Goal: Task Accomplishment & Management: Manage account settings

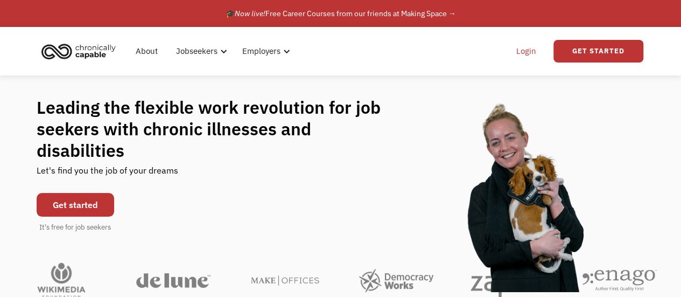
click at [525, 51] on link "Login" at bounding box center [526, 51] width 33 height 34
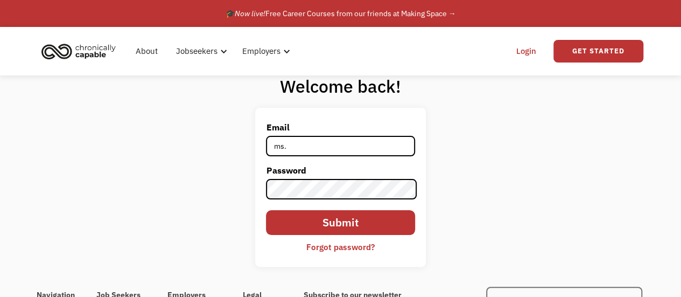
type input "[PERSON_NAME][EMAIL_ADDRESS][DOMAIN_NAME]"
click at [335, 219] on input "Submit" at bounding box center [340, 222] width 149 height 25
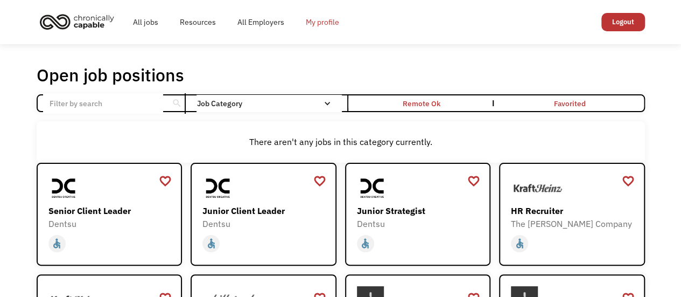
click at [319, 26] on link "My profile" at bounding box center [322, 22] width 55 height 34
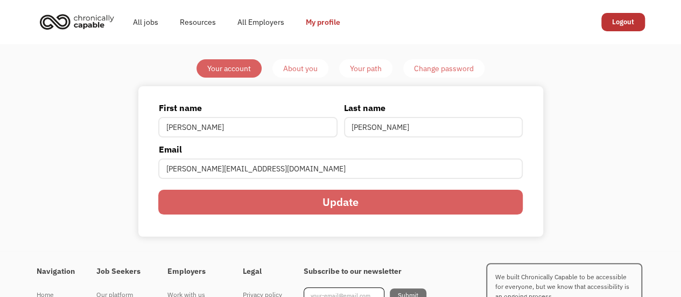
click at [304, 72] on div "About you" at bounding box center [300, 68] width 34 height 13
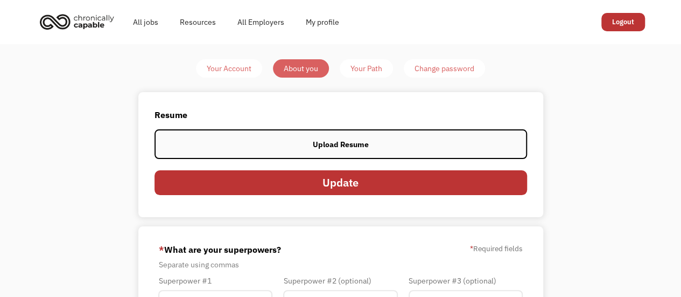
scroll to position [54, 0]
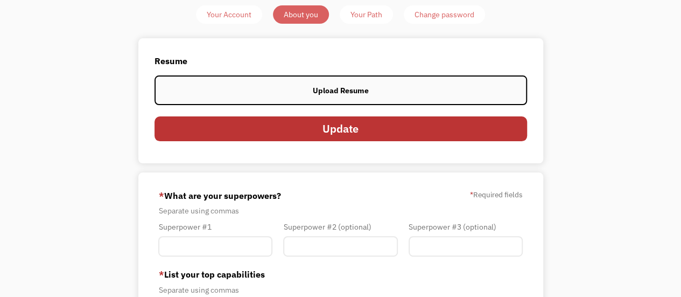
click at [322, 90] on div "Upload Resume" at bounding box center [341, 90] width 56 height 13
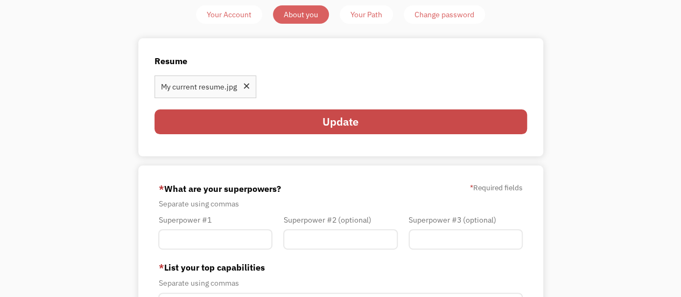
click at [299, 119] on input "Update" at bounding box center [340, 121] width 372 height 25
type input "Please wait..."
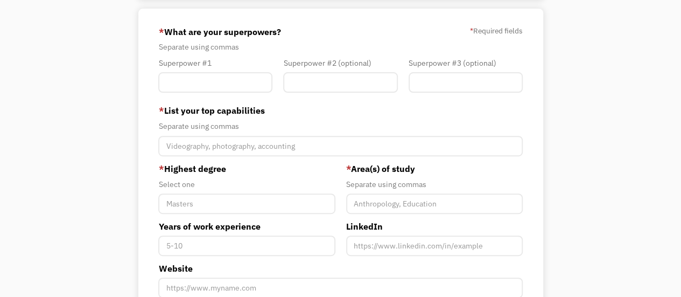
scroll to position [161, 0]
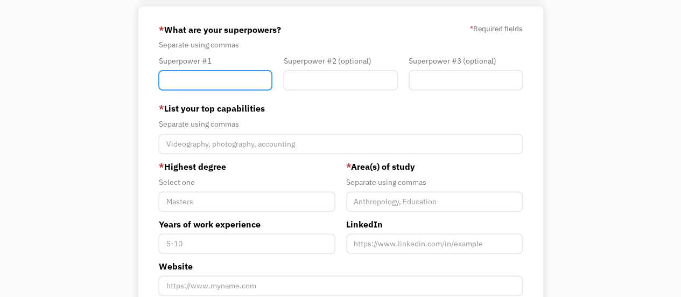
click at [201, 79] on input "Member-You-Update" at bounding box center [215, 80] width 114 height 20
type input "Nursing"
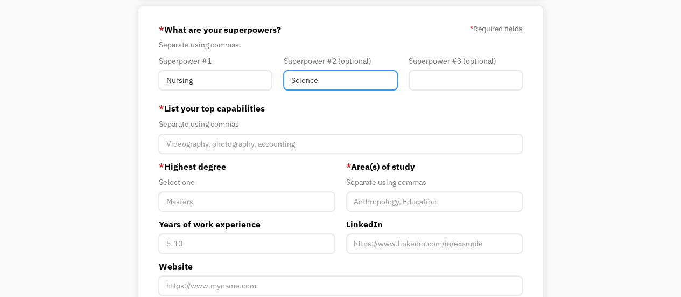
type input "Science"
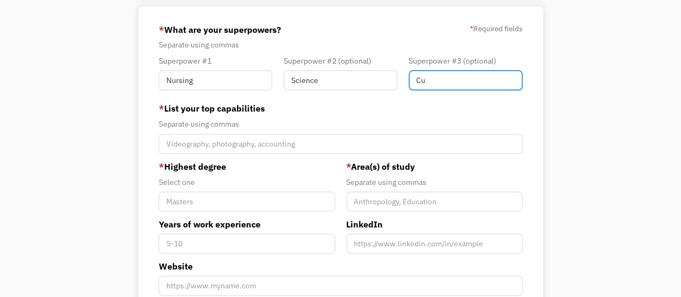
type input "C"
type input "A"
type input "C"
type input "Customer Service"
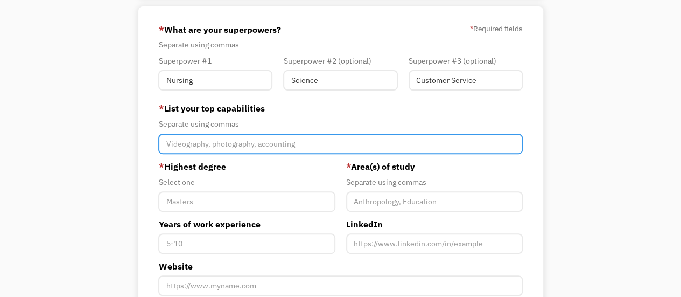
click at [226, 146] on input "Member-You-Update" at bounding box center [340, 143] width 364 height 20
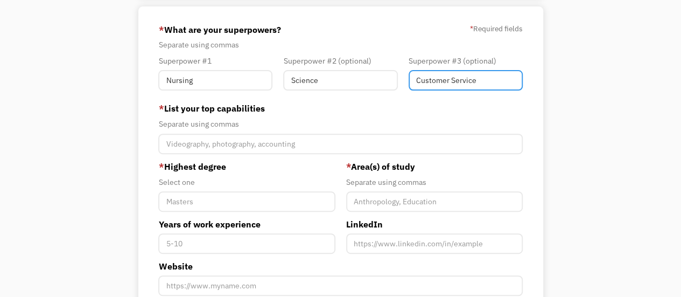
drag, startPoint x: 486, startPoint y: 81, endPoint x: 381, endPoint y: 78, distance: 104.5
click at [398, 78] on div "Superpower #1 Nursing Superpower #2 (optional) Science Superpower #3 (optional)…" at bounding box center [340, 75] width 375 height 42
type input "Education"
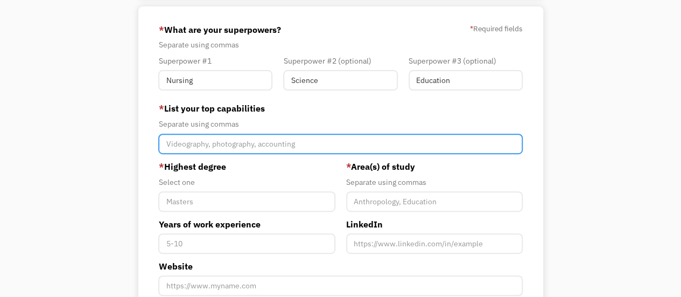
click at [222, 143] on input "Member-You-Update" at bounding box center [340, 143] width 364 height 20
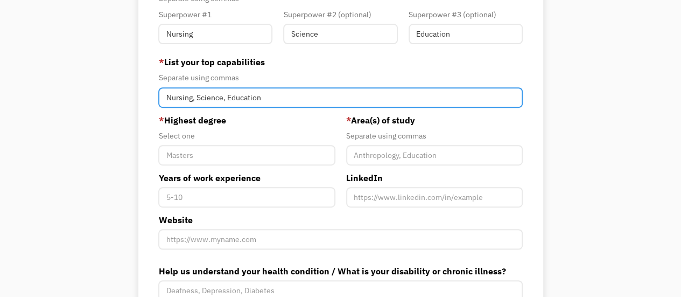
scroll to position [269, 0]
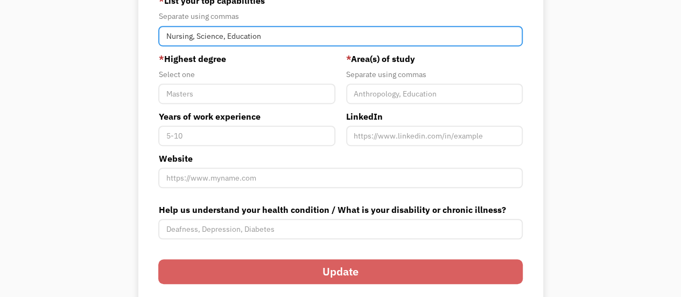
type input "Nursing, Science, Education"
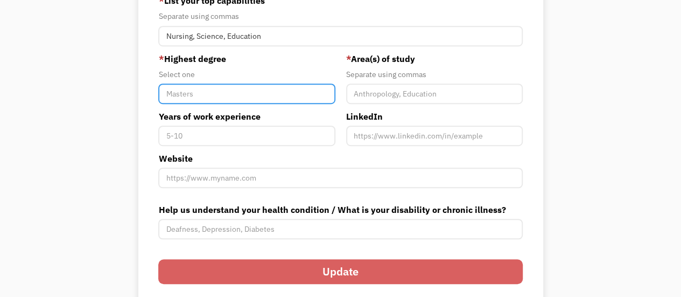
click at [214, 93] on input "Member-You-Update" at bounding box center [246, 93] width 177 height 20
type input "Bachelors"
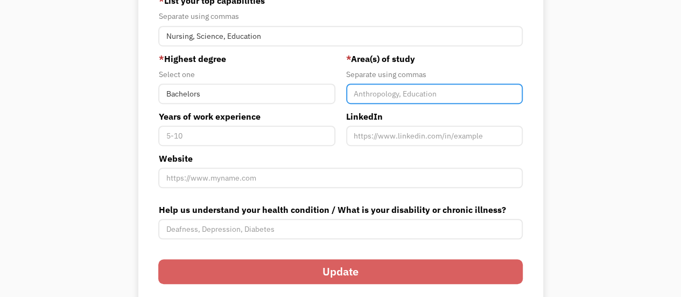
click at [372, 99] on input "Member-You-Update" at bounding box center [434, 93] width 177 height 20
type input "Nursing, Science"
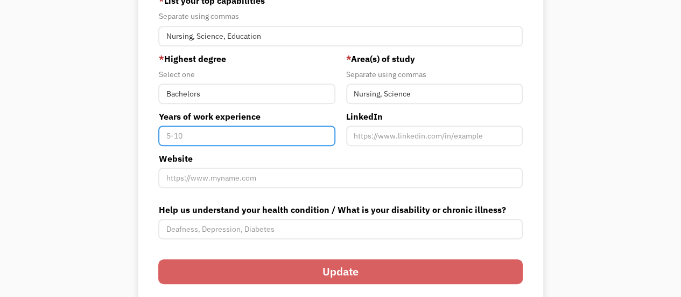
click at [262, 137] on input "Years of work experience" at bounding box center [246, 135] width 177 height 20
type input "19"
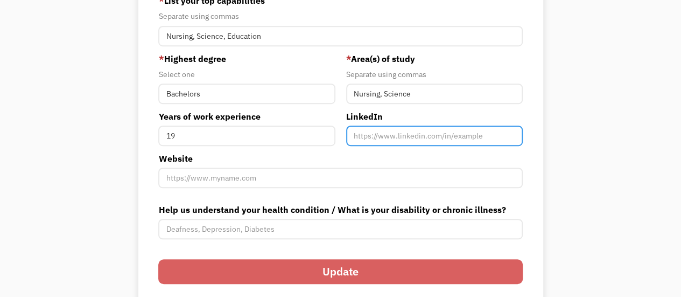
click at [382, 138] on input "Member-You-Update" at bounding box center [434, 135] width 177 height 20
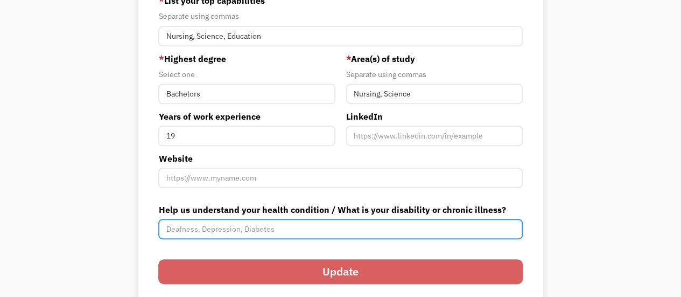
click at [203, 223] on input "Help us understand your health condition / What is your disability or chronic i…" at bounding box center [340, 229] width 364 height 20
type input "ME/CFS"
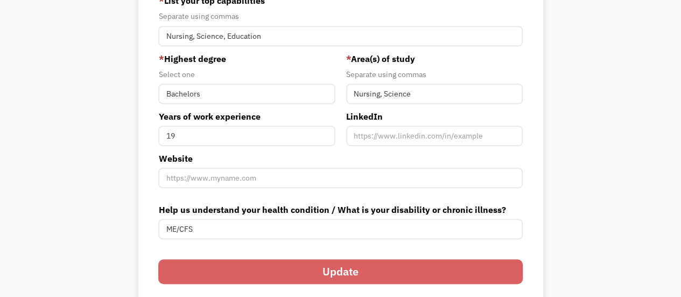
drag, startPoint x: 191, startPoint y: 177, endPoint x: 117, endPoint y: 132, distance: 86.2
click at [110, 132] on div "Your Account About you Your Path Change password Resume View your current resum…" at bounding box center [341, 52] width 506 height 524
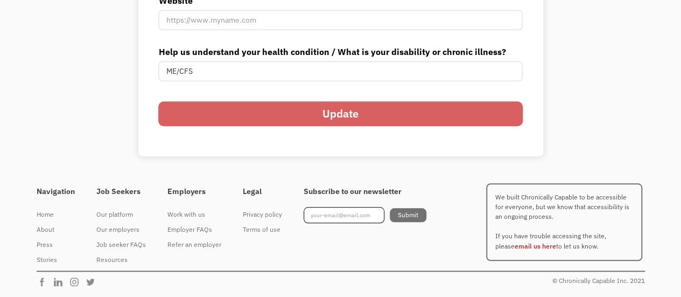
scroll to position [319, 0]
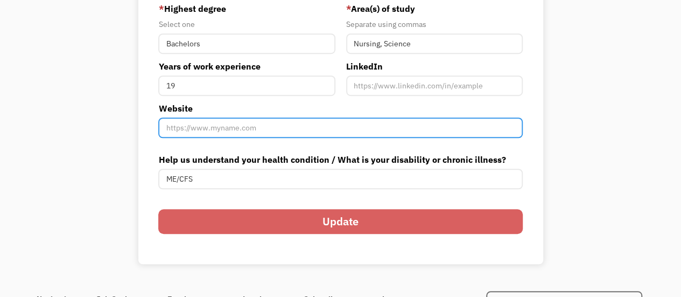
paste input "https://www.linkedin.com/in/melissasulrich/"
type input "https://www.linkedin.com/in/melissasulrich/"
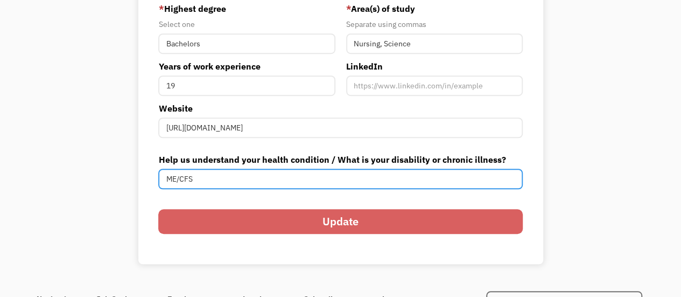
click at [227, 171] on input "ME/CFS" at bounding box center [340, 178] width 364 height 20
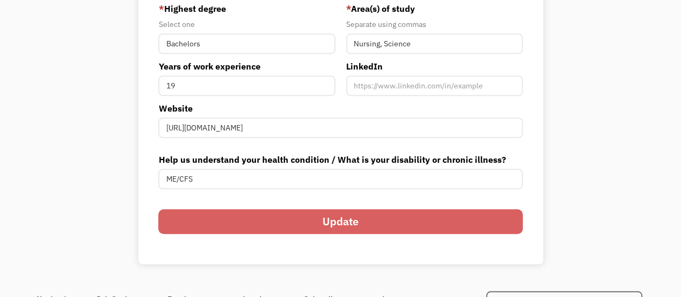
click at [154, 137] on div "68a74d7e3f78b45a2463928f ms.ulrich@yahoo.com Melissa Ulrich Search Engine * Wha…" at bounding box center [340, 57] width 405 height 416
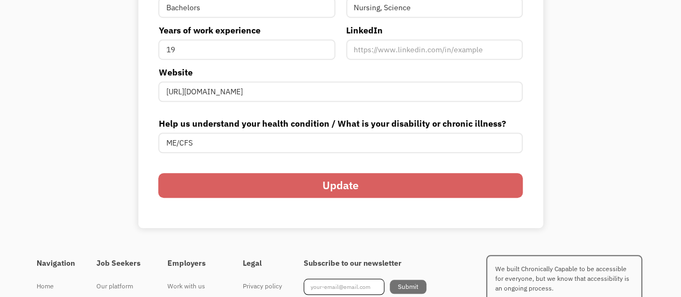
scroll to position [377, 0]
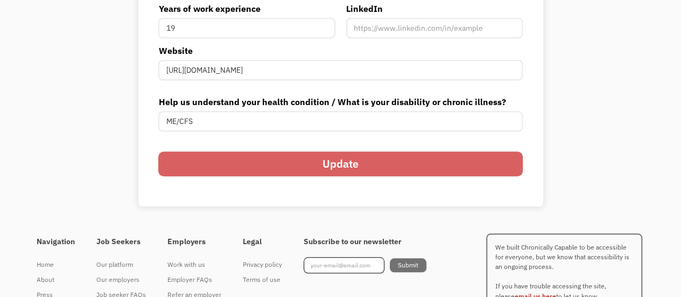
click at [299, 165] on input "Update" at bounding box center [340, 163] width 364 height 25
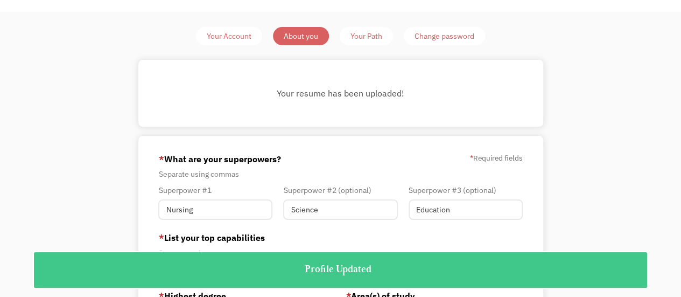
scroll to position [0, 0]
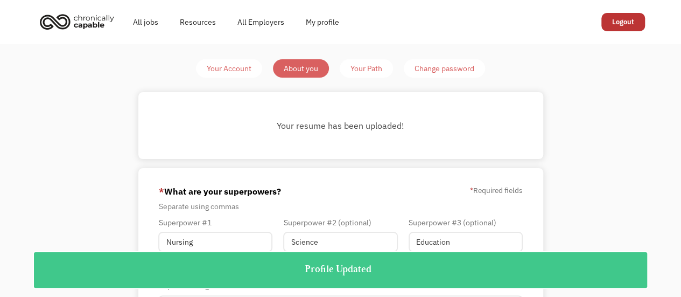
click at [376, 67] on div "Your Path" at bounding box center [366, 68] width 32 height 13
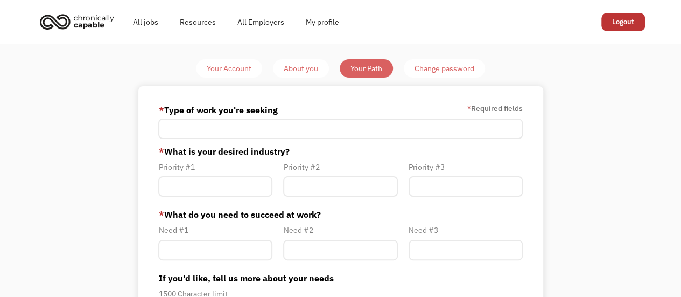
scroll to position [54, 0]
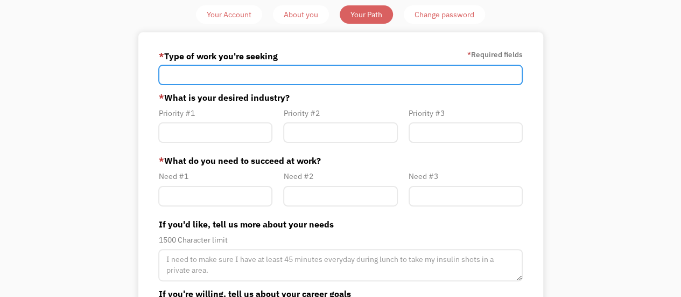
click at [181, 72] on input "Member-Path-Update" at bounding box center [340, 75] width 364 height 20
type input "R"
type input "Nursing, Education"
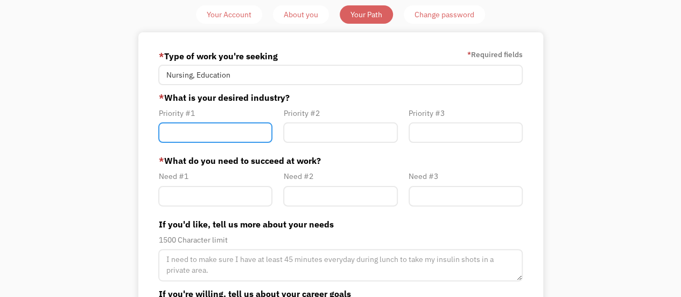
click at [187, 129] on input "Member-Path-Update" at bounding box center [215, 132] width 114 height 20
type input "Nursing"
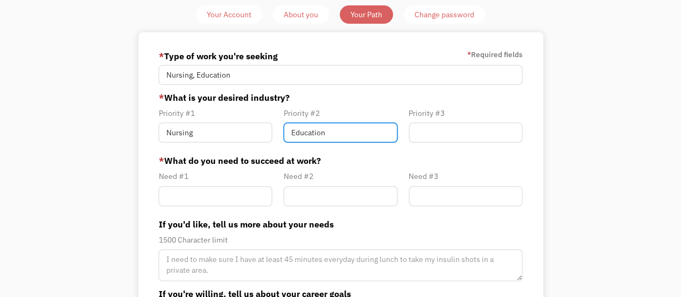
type input "Education"
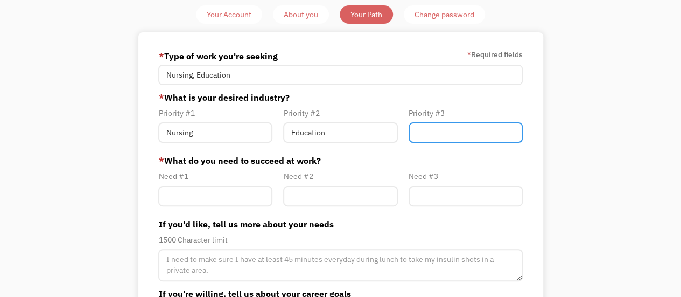
type input "a"
type input "Administration"
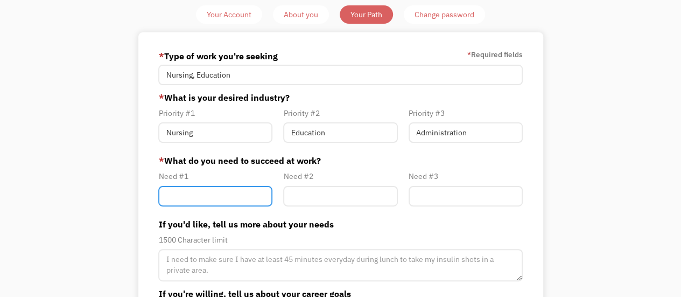
click at [168, 195] on input "Member-Path-Update" at bounding box center [215, 196] width 114 height 20
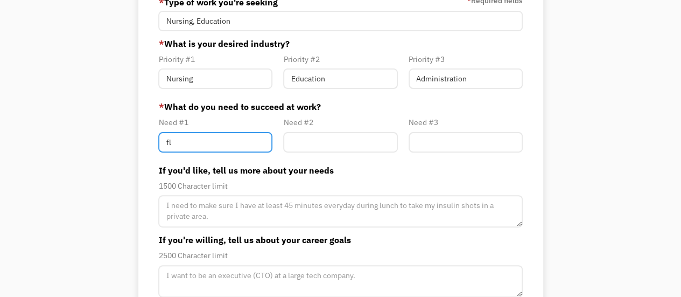
type input "f"
type input "Flexible hours"
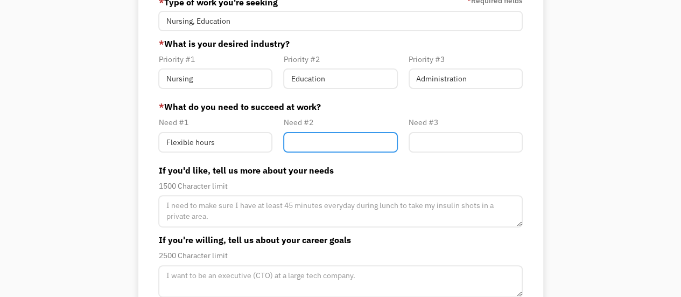
click at [307, 139] on input "Member-Path-Update" at bounding box center [340, 142] width 114 height 20
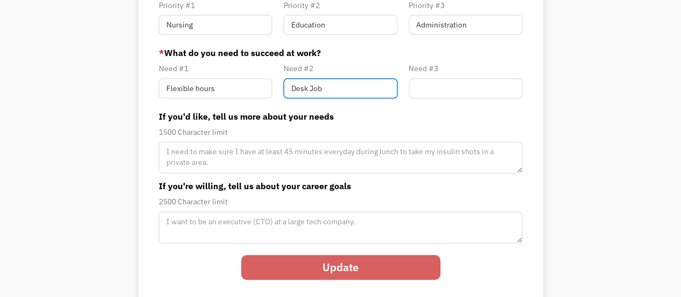
type input "Desk Job"
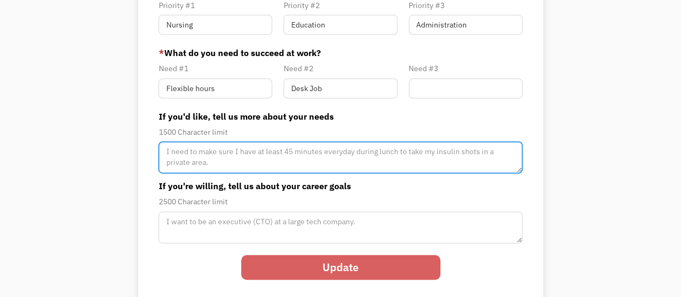
click at [210, 158] on textarea "Member-Path-Update" at bounding box center [340, 157] width 364 height 32
type textarea "I need a desk job with flexible hours"
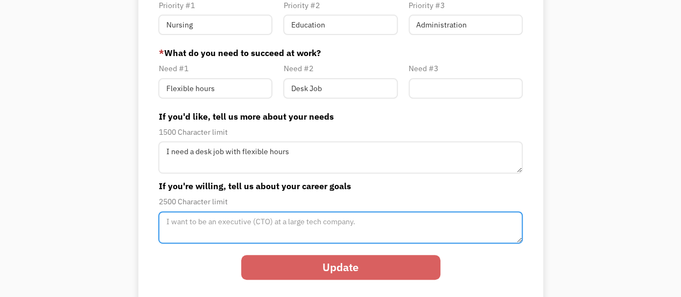
click at [179, 173] on textarea "Member-Path-Update" at bounding box center [340, 157] width 364 height 32
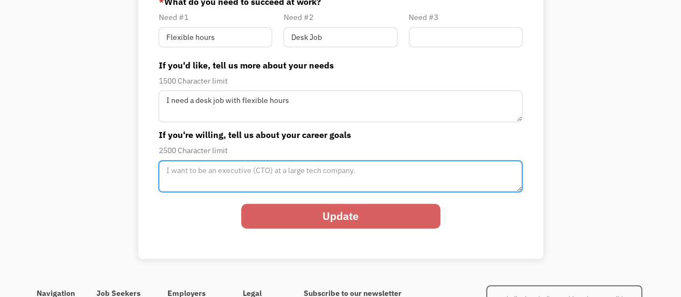
scroll to position [215, 0]
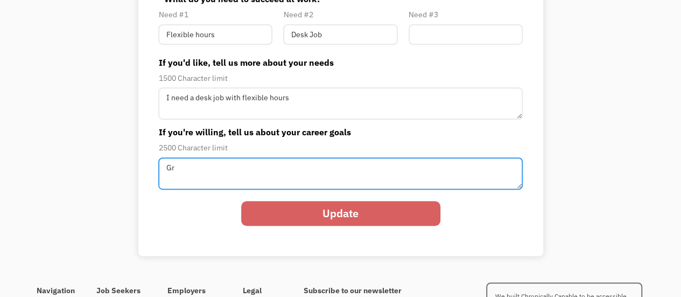
type textarea "G"
type textarea "I"
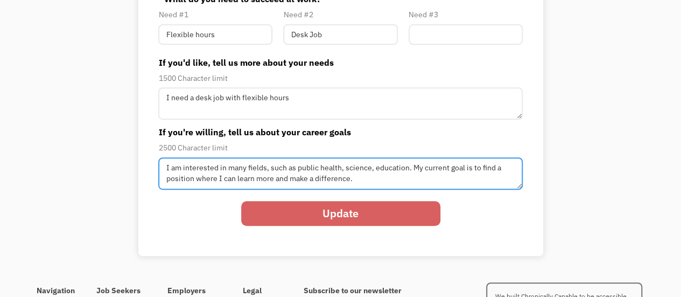
type textarea "I am interested in many fields, such as public health, science, education. My c…"
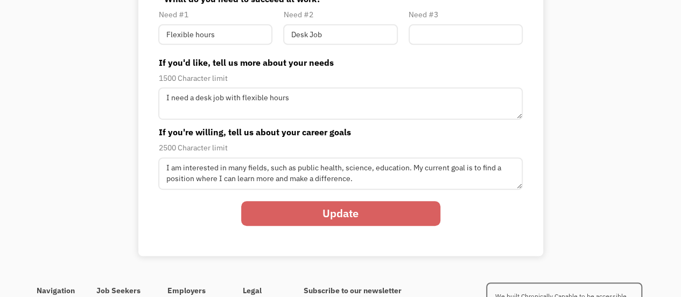
click at [361, 217] on input "Update" at bounding box center [340, 213] width 199 height 25
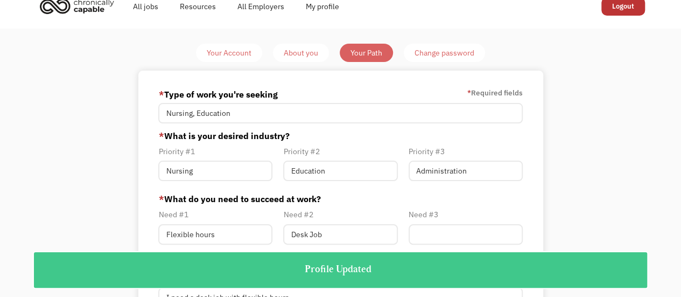
scroll to position [0, 0]
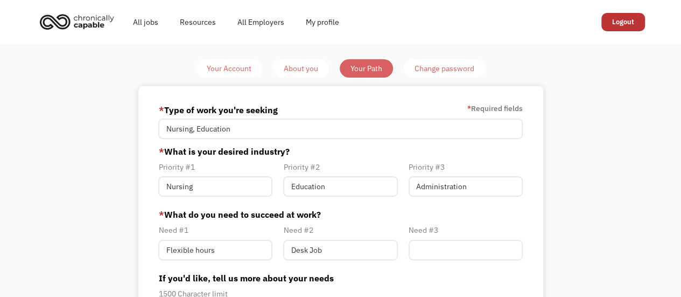
click at [230, 65] on div "Your Account" at bounding box center [229, 68] width 45 height 13
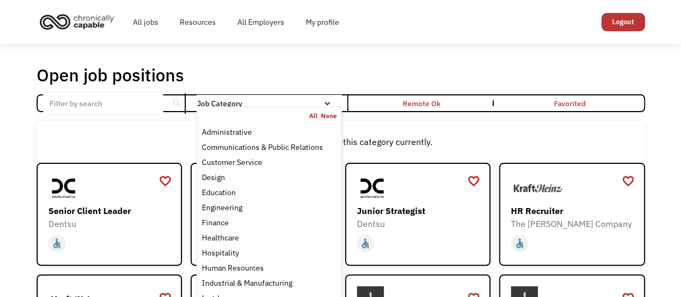
scroll to position [108, 0]
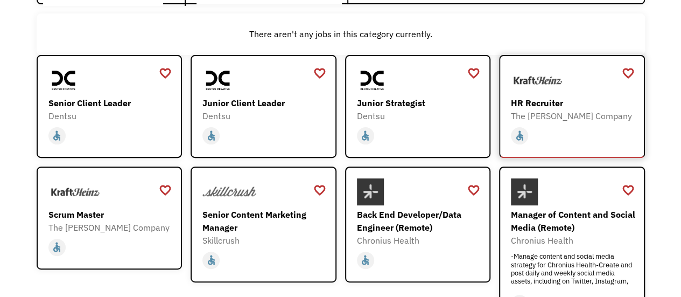
click at [541, 107] on div "HR Recruiter" at bounding box center [573, 102] width 125 height 13
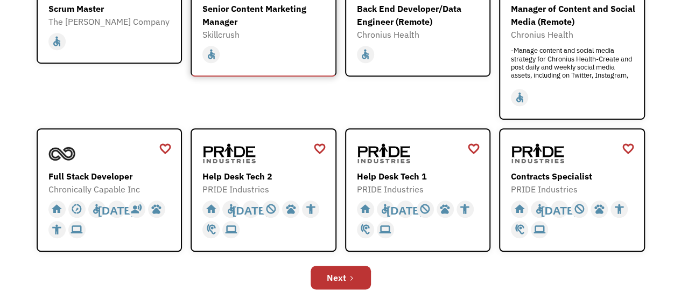
scroll to position [377, 0]
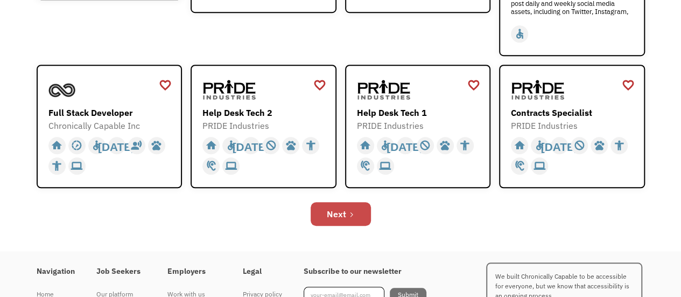
click at [343, 214] on div "Next" at bounding box center [336, 213] width 19 height 13
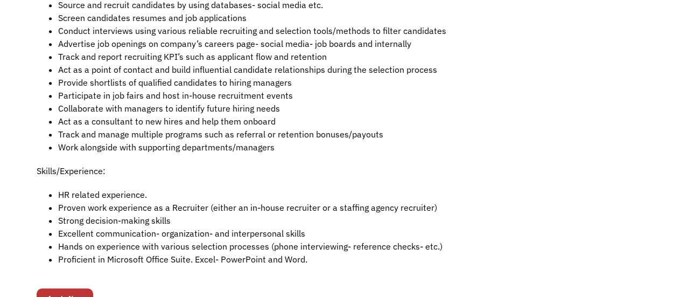
scroll to position [377, 0]
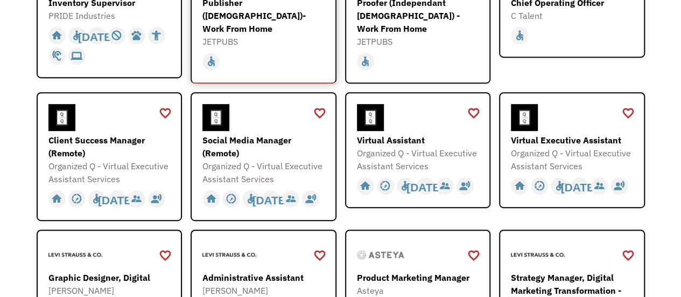
scroll to position [323, 0]
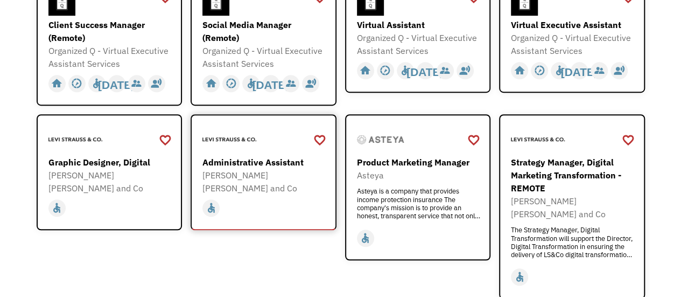
click at [271, 156] on div "Administrative Assistant" at bounding box center [264, 162] width 125 height 13
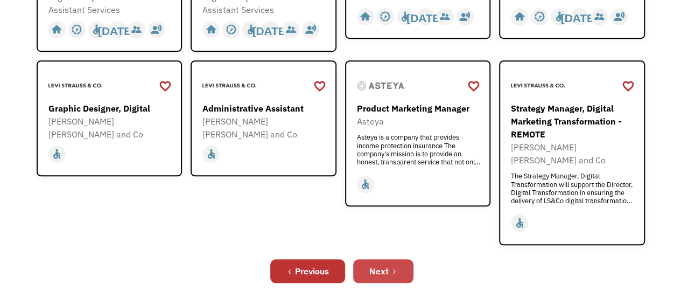
click at [377, 264] on div "Next" at bounding box center [378, 270] width 19 height 13
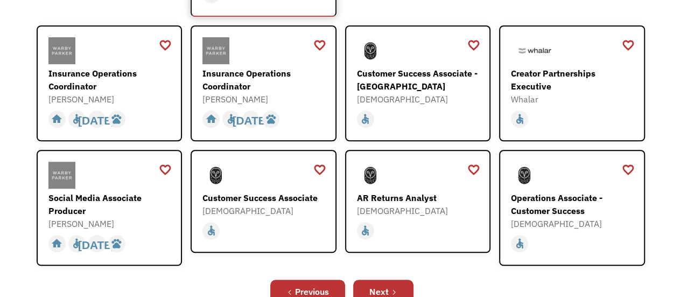
scroll to position [377, 0]
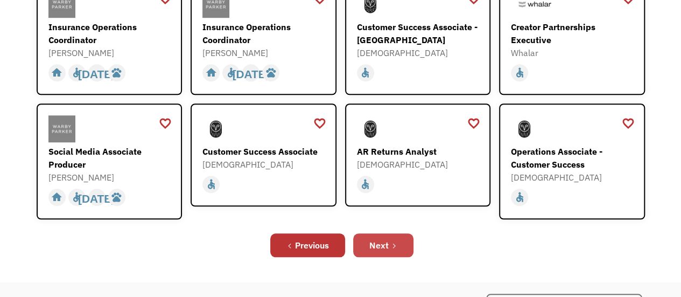
click at [391, 242] on icon "Next Page" at bounding box center [394, 245] width 6 height 6
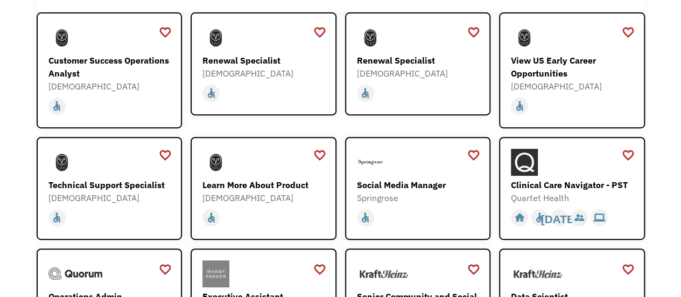
scroll to position [215, 0]
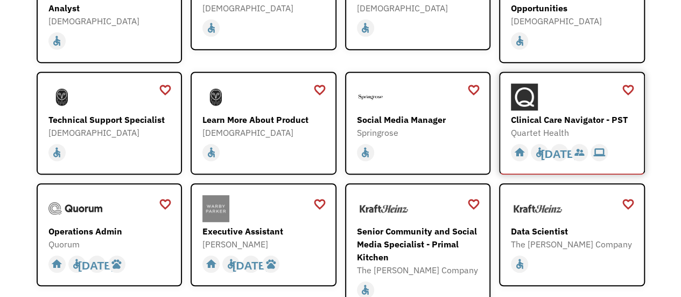
click at [548, 124] on div "Clinical Care Navigator - PST" at bounding box center [573, 119] width 125 height 13
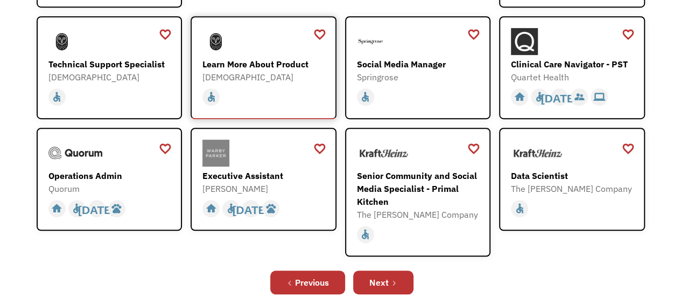
scroll to position [323, 0]
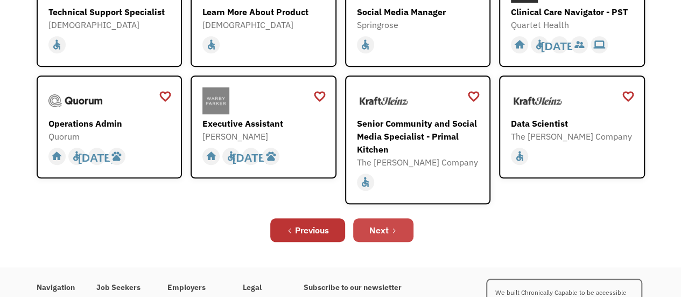
click at [398, 236] on link "Next" at bounding box center [383, 230] width 60 height 24
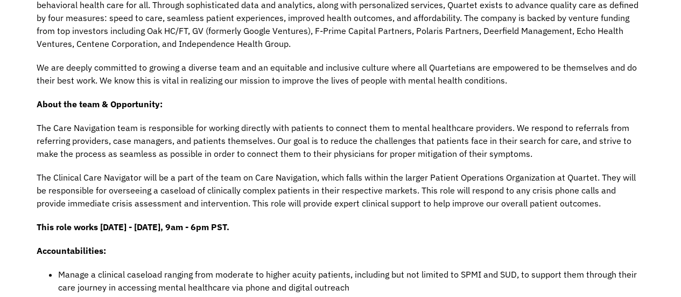
scroll to position [323, 0]
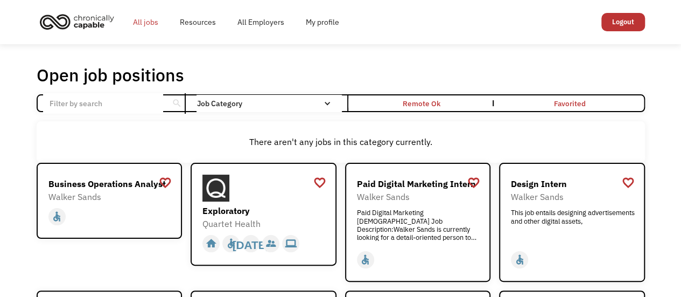
click at [147, 23] on link "All jobs" at bounding box center [145, 22] width 47 height 34
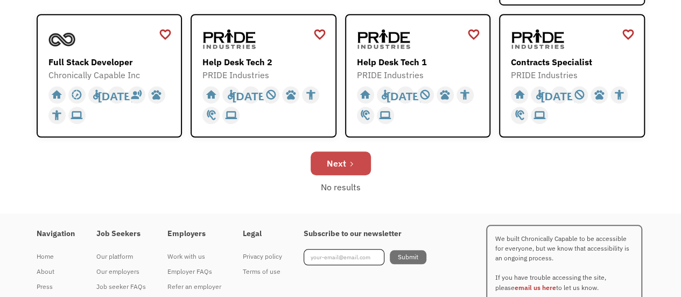
scroll to position [431, 0]
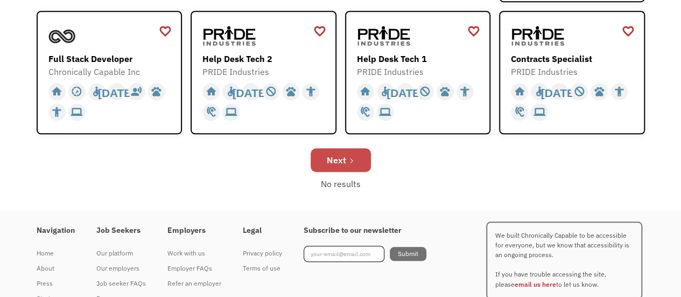
click at [348, 160] on icon "Next Page" at bounding box center [351, 160] width 6 height 6
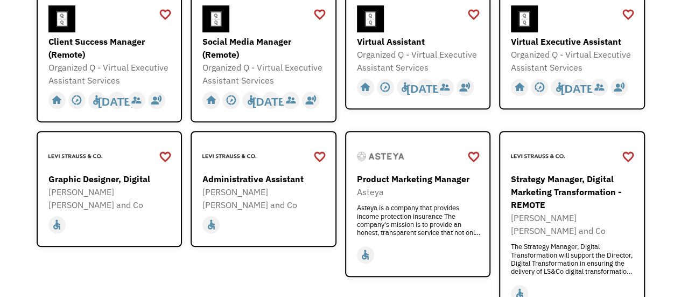
scroll to position [377, 0]
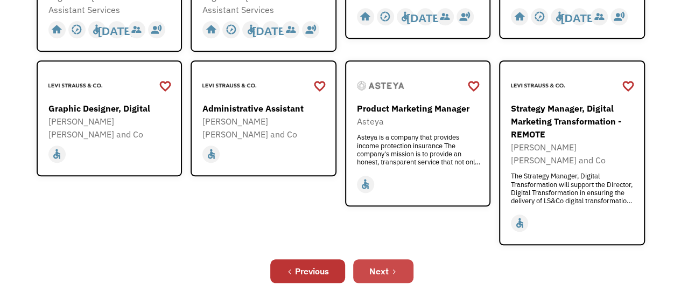
click at [391, 268] on icon "Next Page" at bounding box center [394, 271] width 6 height 6
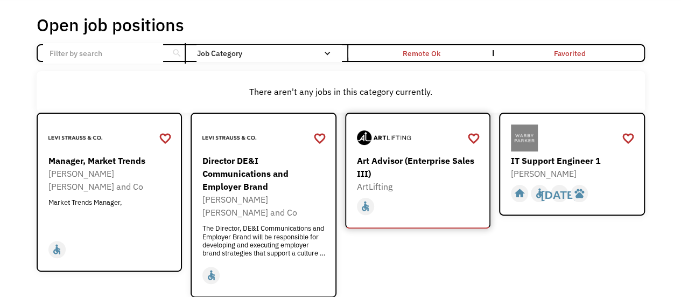
scroll to position [108, 0]
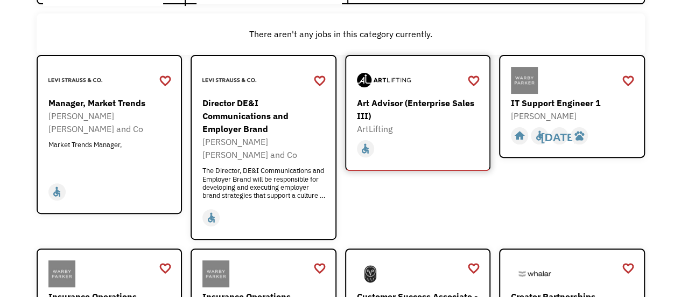
click at [390, 102] on div "Art Advisor (Enterprise Sales III)" at bounding box center [419, 109] width 125 height 26
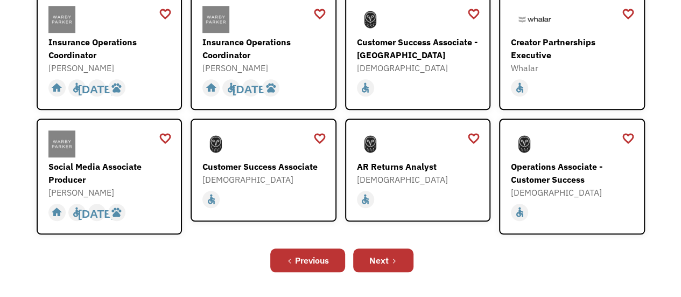
scroll to position [431, 0]
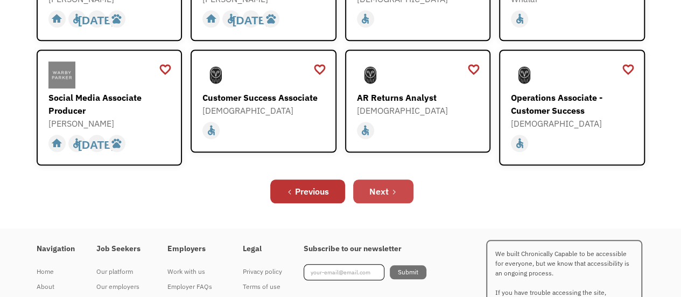
click at [375, 185] on div "Next" at bounding box center [378, 191] width 19 height 13
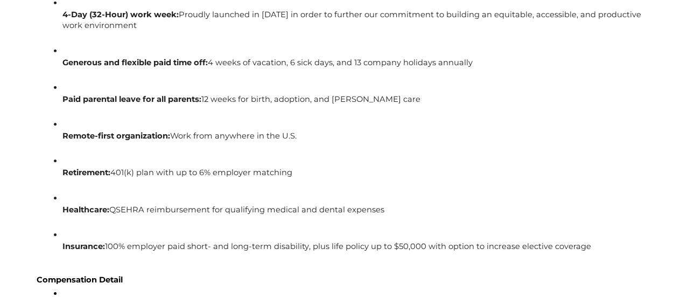
scroll to position [1722, 0]
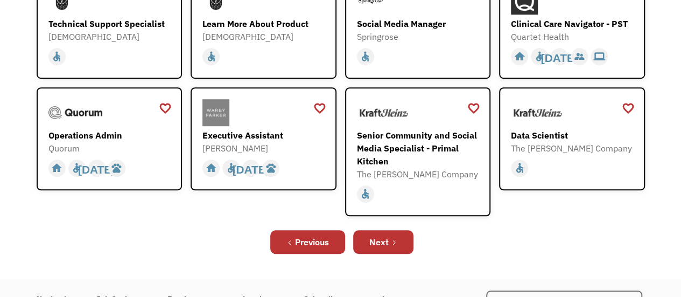
scroll to position [365, 0]
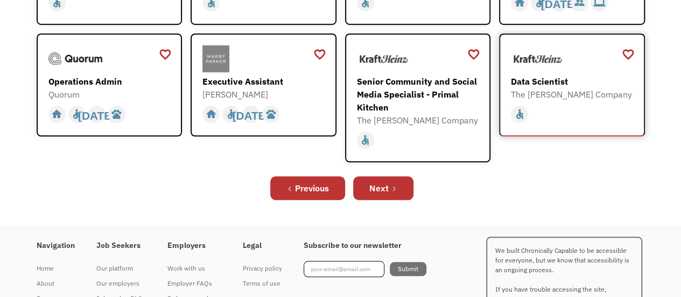
click at [547, 71] on img at bounding box center [538, 58] width 54 height 27
click at [380, 188] on div "Next" at bounding box center [378, 187] width 19 height 13
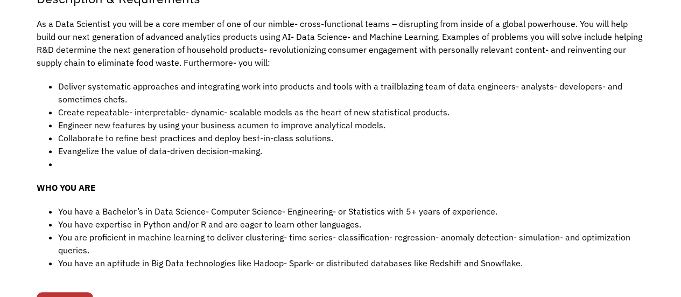
scroll to position [323, 0]
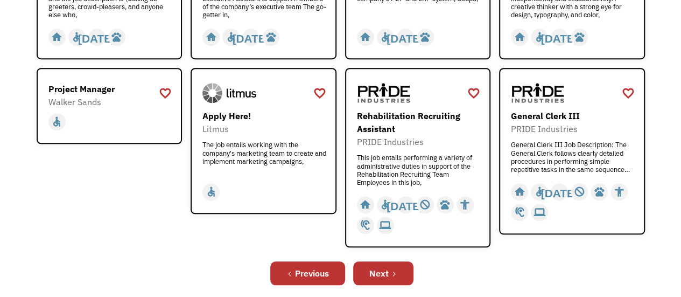
scroll to position [431, 0]
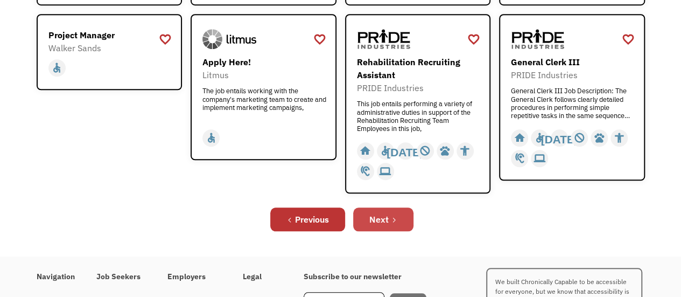
click at [380, 222] on div "Next" at bounding box center [378, 219] width 19 height 13
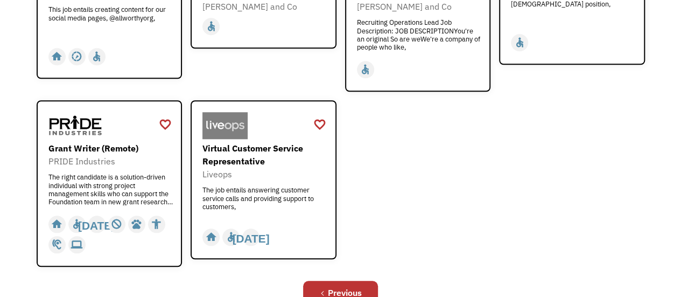
scroll to position [484, 0]
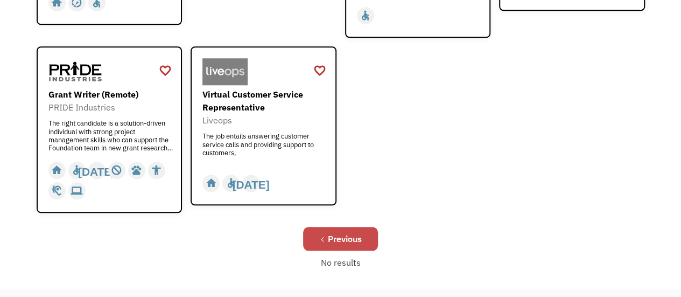
click at [346, 232] on div "Previous" at bounding box center [345, 238] width 34 height 13
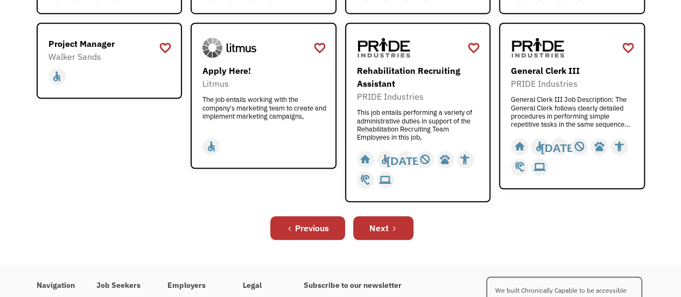
scroll to position [516, 0]
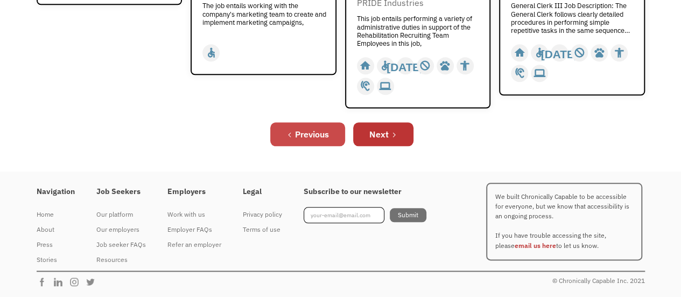
click at [305, 136] on div "Previous" at bounding box center [312, 134] width 34 height 13
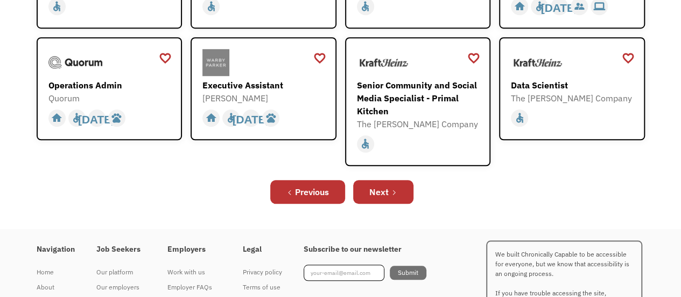
scroll to position [365, 0]
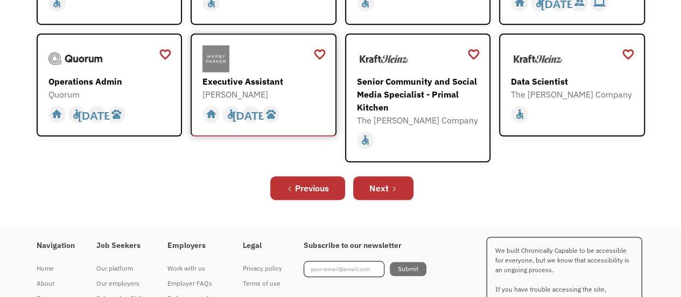
click at [265, 82] on div "Executive Assistant" at bounding box center [264, 81] width 125 height 13
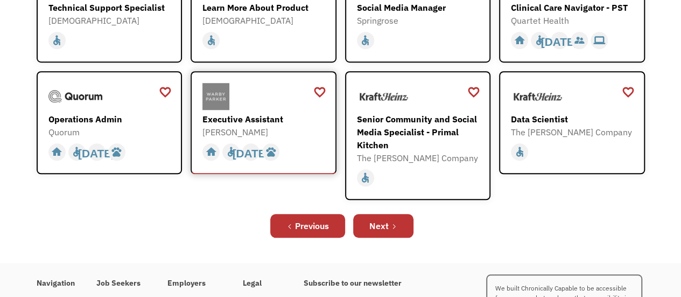
scroll to position [311, 0]
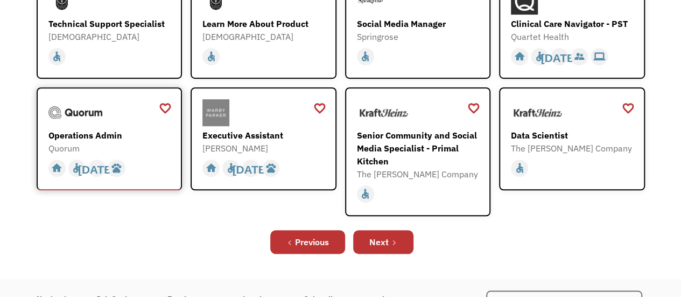
click at [114, 135] on div "Operations Admin" at bounding box center [110, 135] width 125 height 13
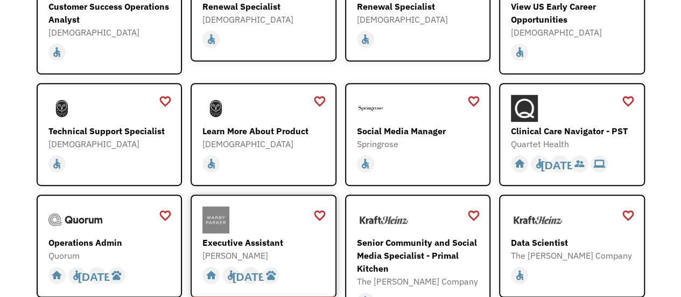
scroll to position [203, 0]
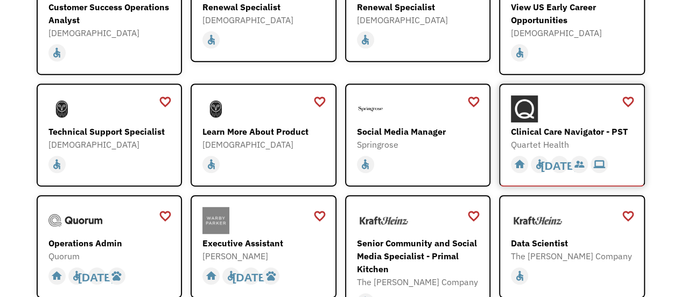
click at [547, 127] on div "Clinical Care Navigator - PST" at bounding box center [573, 131] width 125 height 13
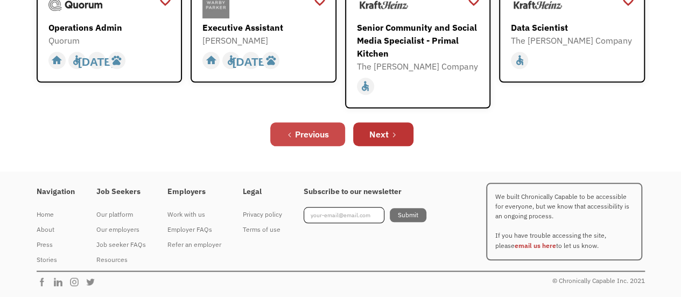
click at [312, 136] on div "Previous" at bounding box center [312, 134] width 34 height 13
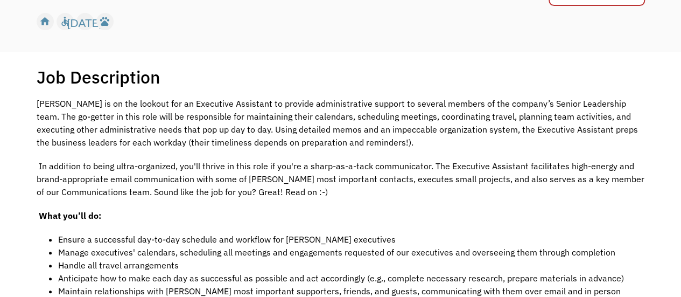
scroll to position [54, 0]
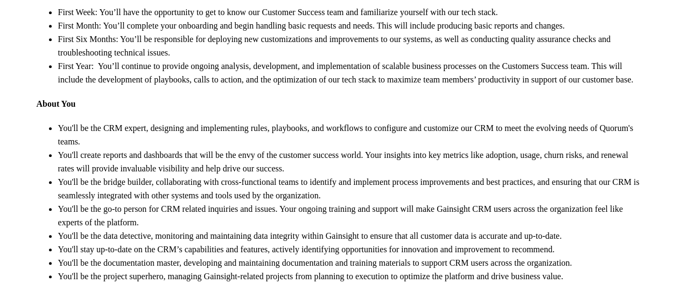
scroll to position [431, 0]
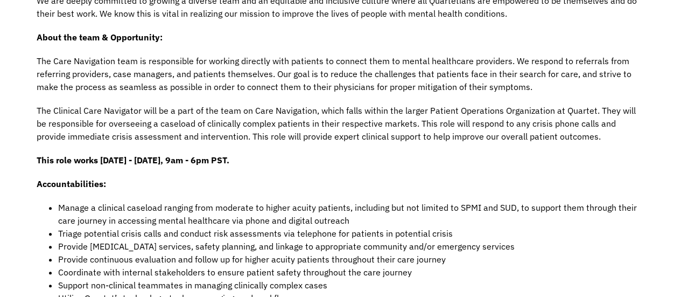
scroll to position [377, 0]
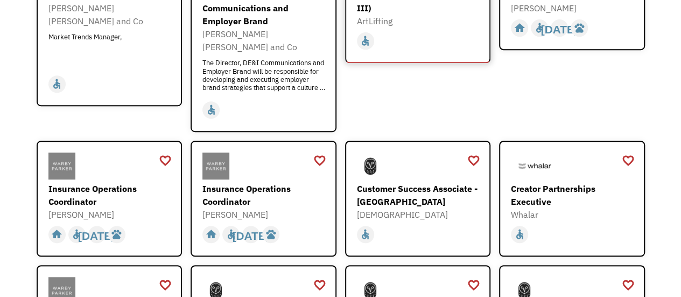
scroll to position [377, 0]
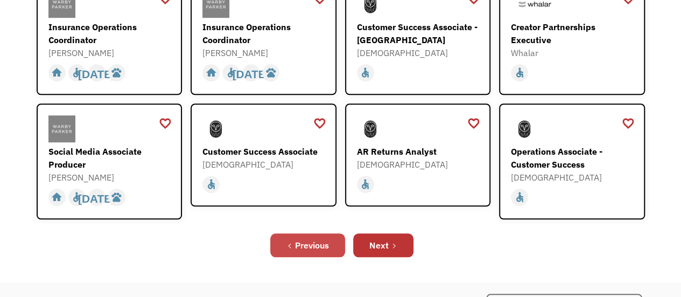
click at [323, 238] on div "Previous" at bounding box center [312, 244] width 34 height 13
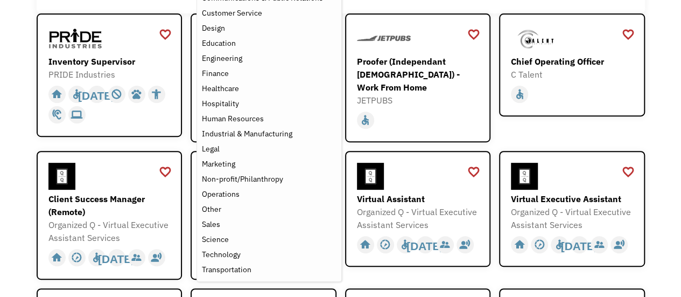
scroll to position [161, 0]
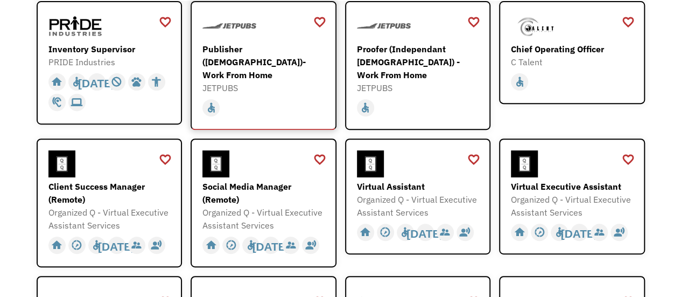
click at [250, 52] on div "Publisher ([DEMOGRAPHIC_DATA])- Work From Home" at bounding box center [264, 62] width 125 height 39
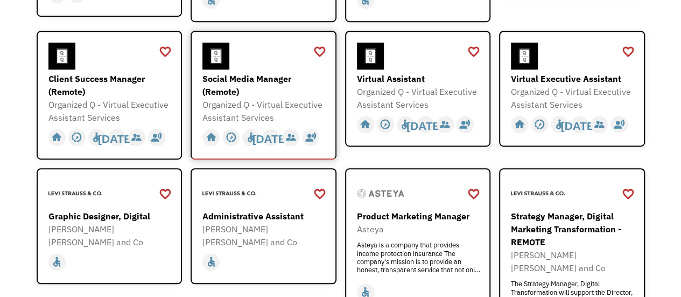
scroll to position [484, 0]
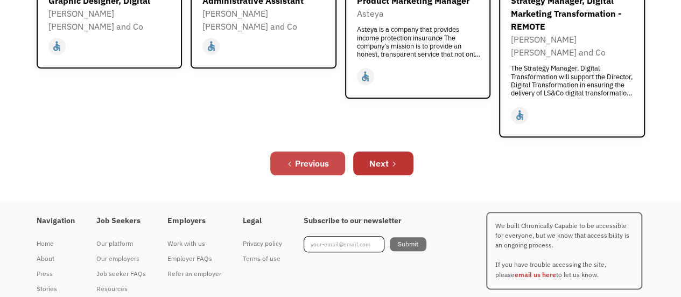
click at [308, 157] on div "Previous" at bounding box center [312, 163] width 34 height 13
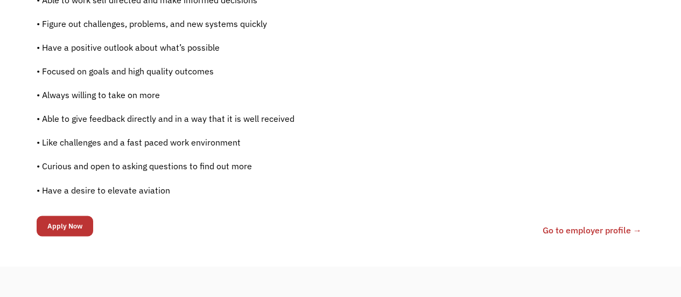
scroll to position [861, 0]
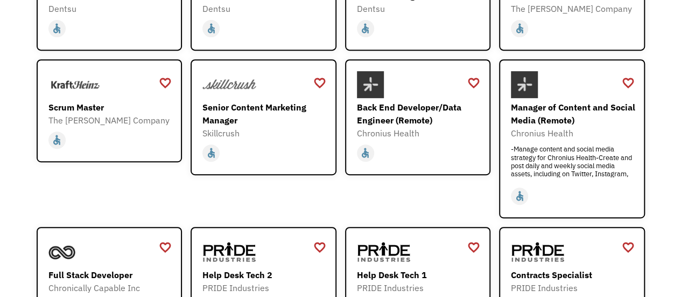
scroll to position [215, 0]
click at [101, 106] on div "Scrum Master" at bounding box center [110, 106] width 125 height 13
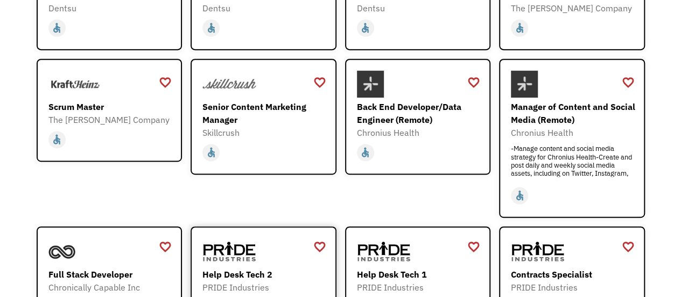
scroll to position [377, 0]
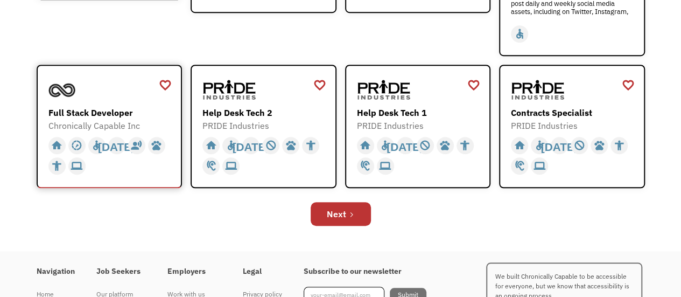
click at [91, 115] on div "Full Stack Developer" at bounding box center [110, 112] width 125 height 13
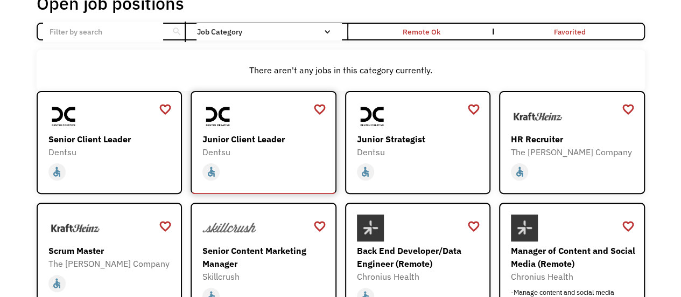
scroll to position [54, 0]
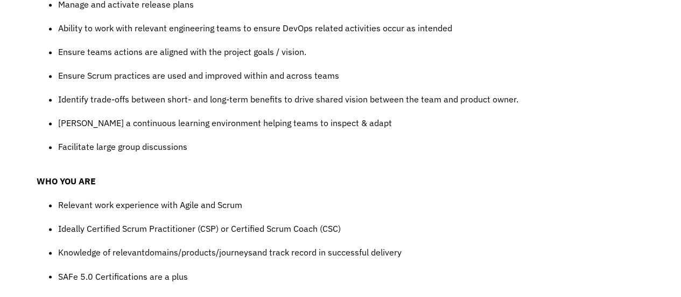
scroll to position [861, 0]
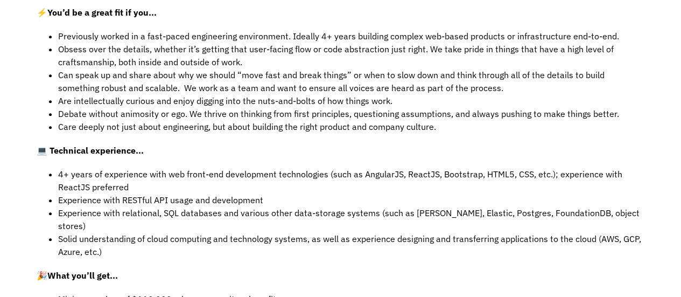
scroll to position [538, 0]
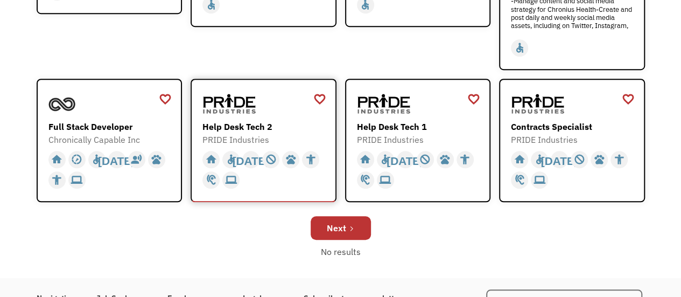
scroll to position [431, 0]
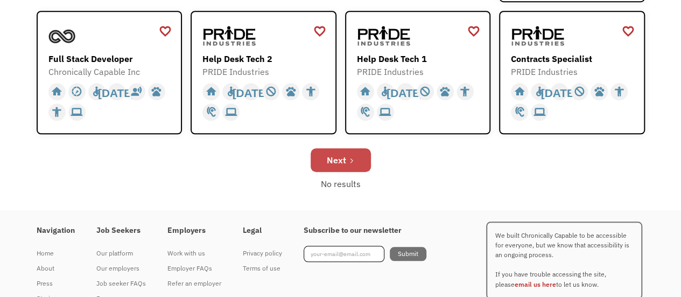
click at [346, 159] on link "Next" at bounding box center [341, 160] width 60 height 24
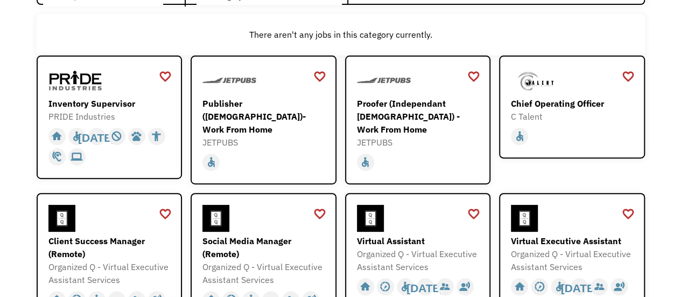
scroll to position [108, 0]
click at [538, 99] on div "Chief Operating Officer" at bounding box center [573, 102] width 125 height 13
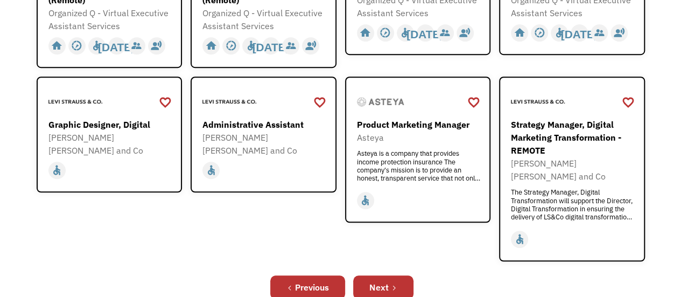
scroll to position [377, 0]
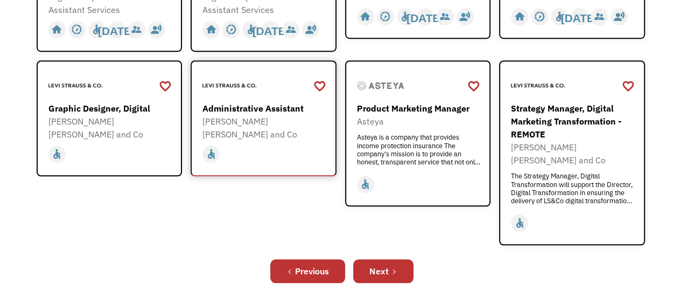
click at [264, 92] on div at bounding box center [264, 85] width 125 height 27
click at [394, 268] on icon "Next Page" at bounding box center [394, 271] width 6 height 6
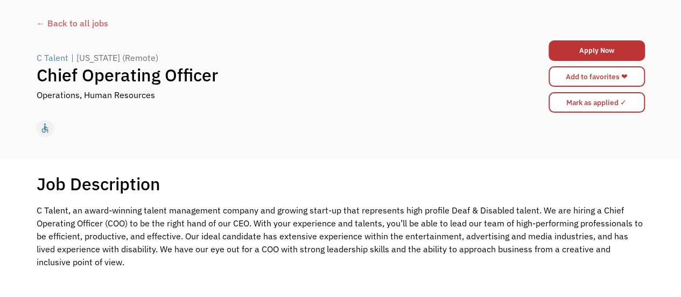
scroll to position [108, 0]
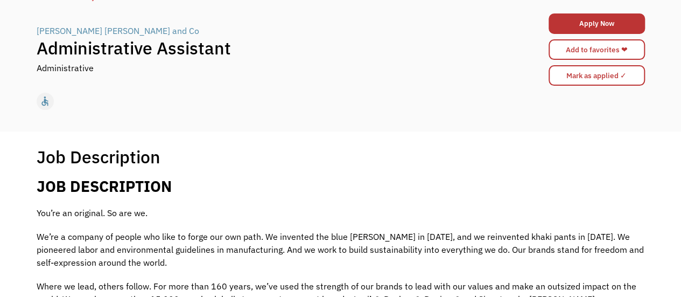
scroll to position [54, 0]
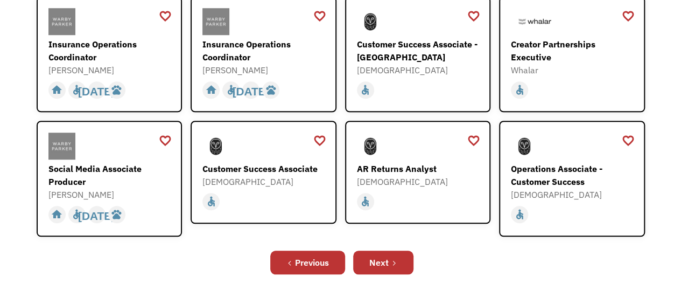
scroll to position [377, 0]
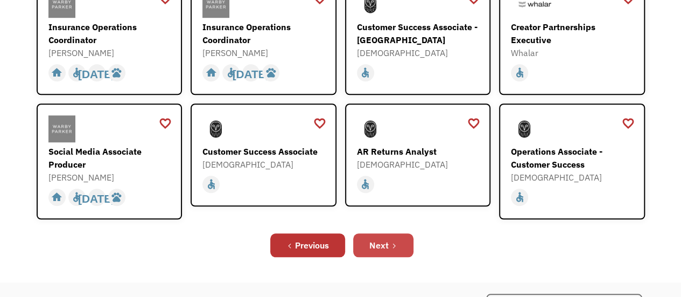
click at [383, 238] on div "Next" at bounding box center [378, 244] width 19 height 13
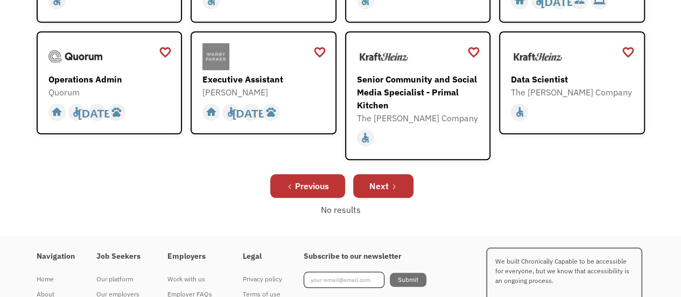
scroll to position [377, 0]
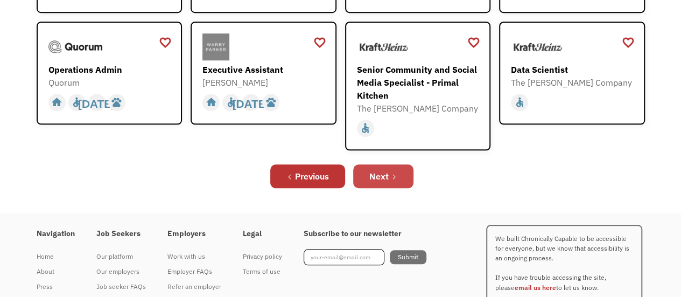
click at [385, 178] on div "Next" at bounding box center [378, 176] width 19 height 13
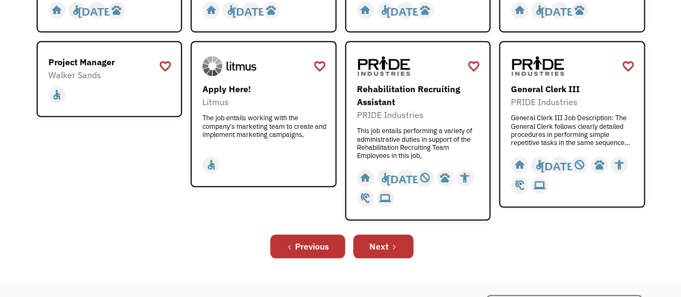
scroll to position [484, 0]
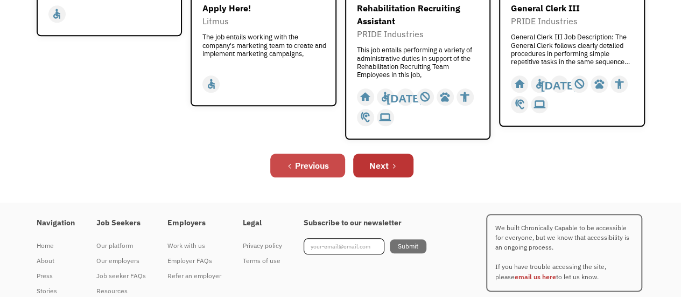
click at [300, 166] on div "Previous" at bounding box center [312, 165] width 34 height 13
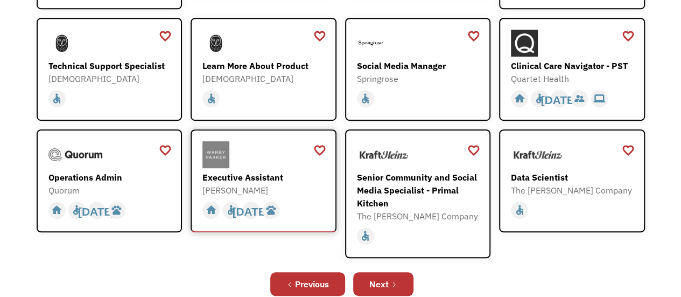
scroll to position [323, 0]
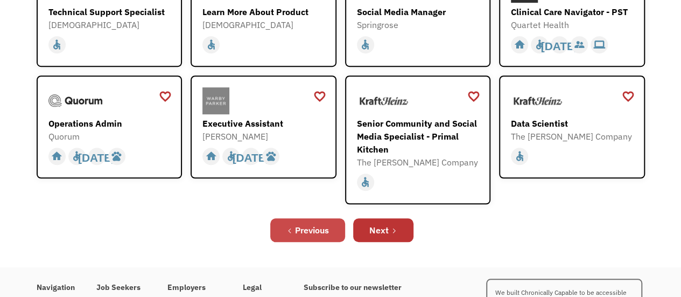
click at [313, 227] on div "Previous" at bounding box center [312, 229] width 34 height 13
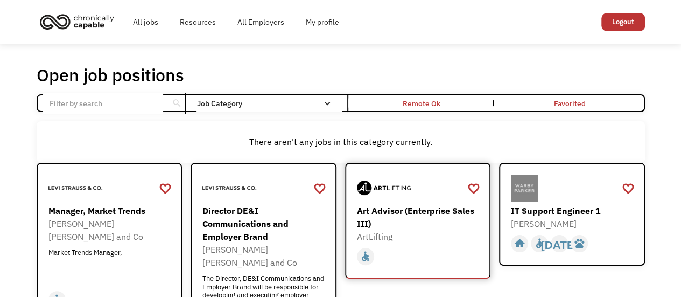
click at [396, 202] on div "Art Advisor (Enterprise Sales III) ArtLifting https://forms.gle/EJ6e3V8zdbSNALw…" at bounding box center [419, 208] width 125 height 69
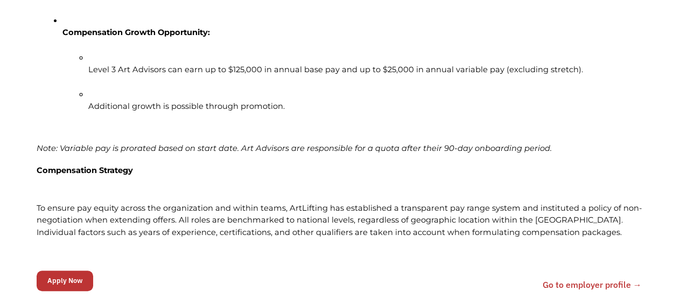
scroll to position [2207, 0]
